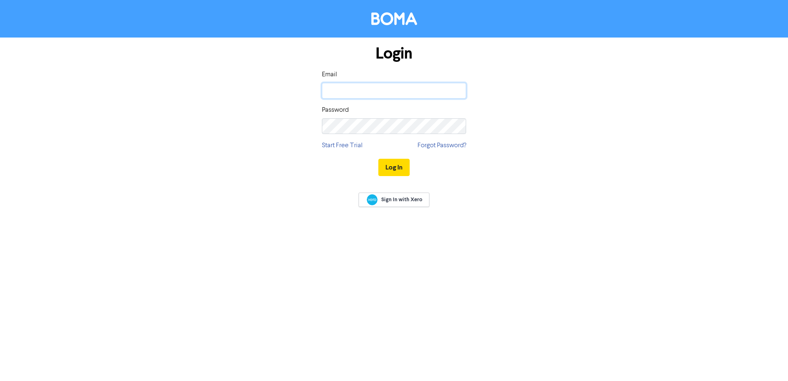
click at [352, 91] on input "email" at bounding box center [394, 91] width 144 height 16
type input "lana@achievebusiness.com.au"
click at [378, 159] on button "Log In" at bounding box center [393, 167] width 31 height 17
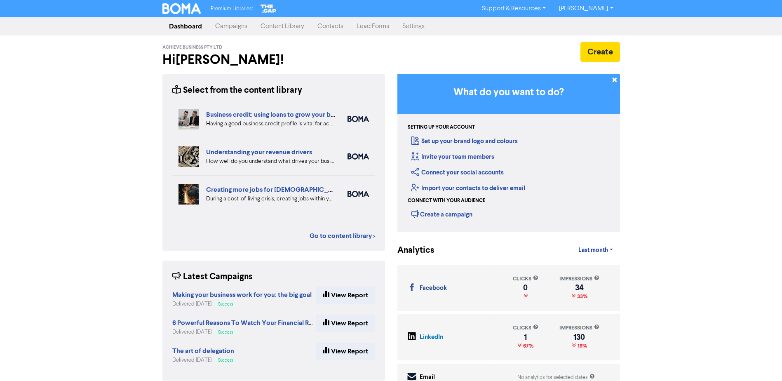
click at [239, 29] on link "Campaigns" at bounding box center [231, 26] width 45 height 16
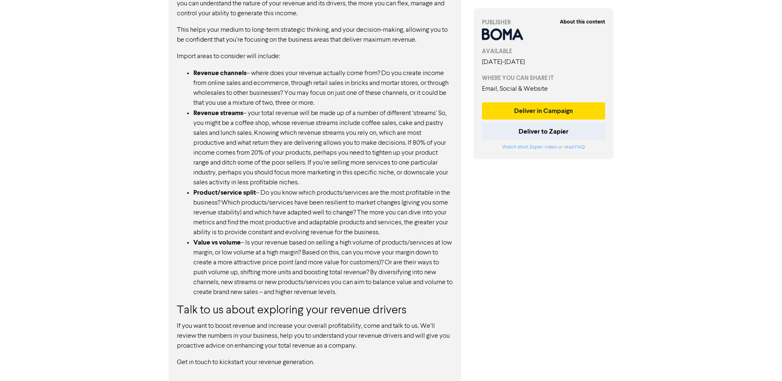
scroll to position [586, 0]
